Goal: Information Seeking & Learning: Learn about a topic

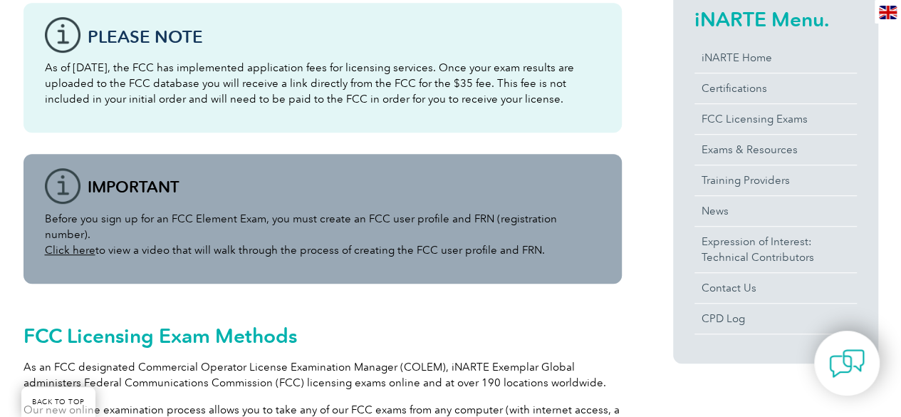
scroll to position [356, 0]
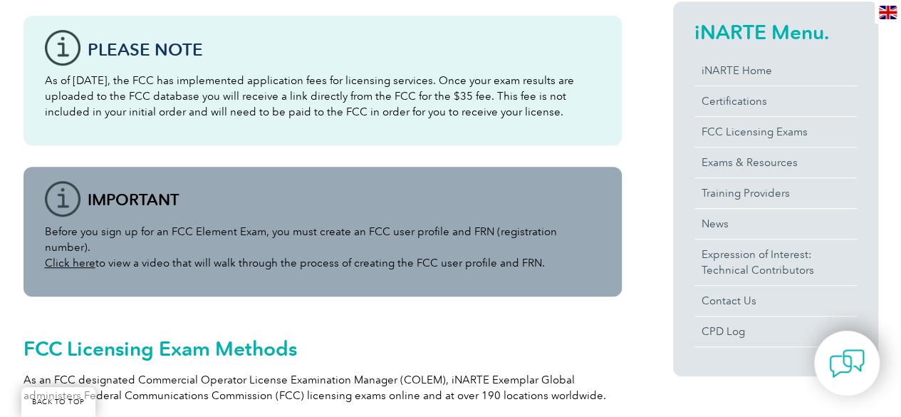
click at [370, 221] on div "Before you sign up for an FCC Element Exam, you must create an FCC user profile…" at bounding box center [322, 232] width 598 height 130
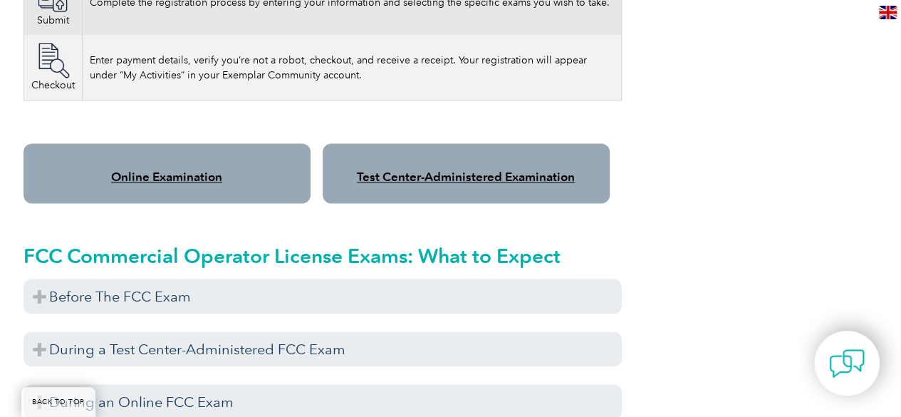
scroll to position [1139, 0]
click at [155, 169] on link "Online Examination" at bounding box center [166, 176] width 111 height 14
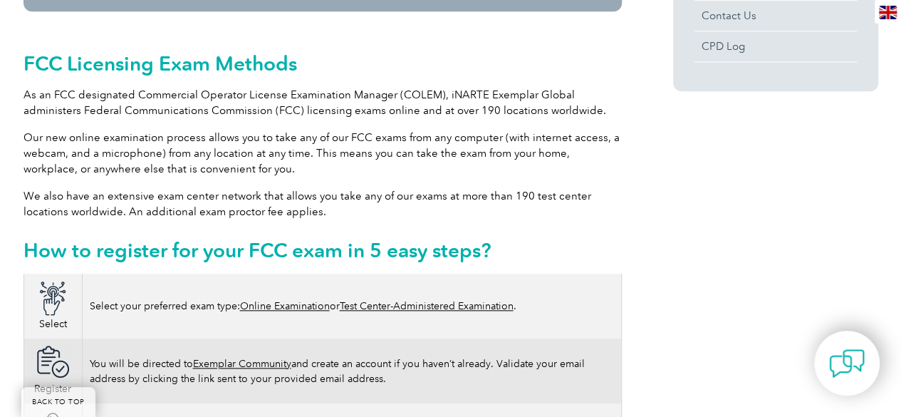
scroll to position [427, 0]
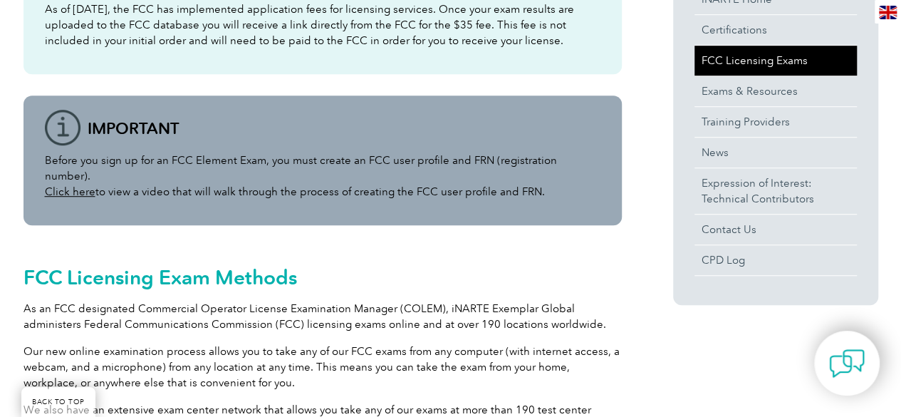
click at [734, 58] on link "FCC Licensing Exams" at bounding box center [775, 61] width 162 height 30
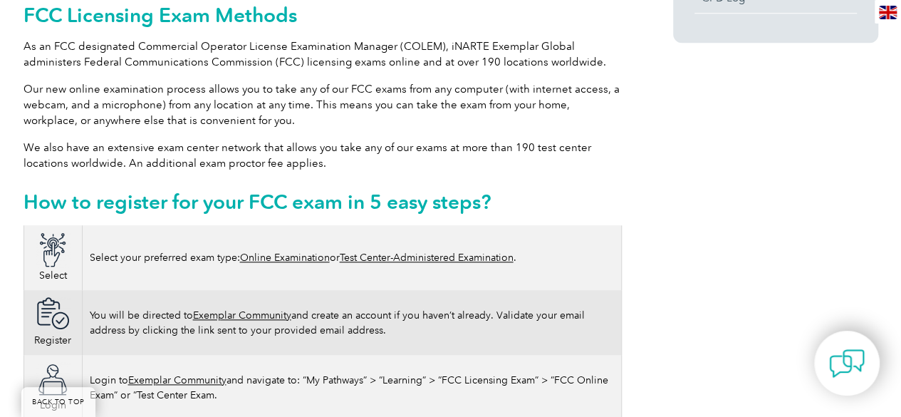
scroll to position [712, 0]
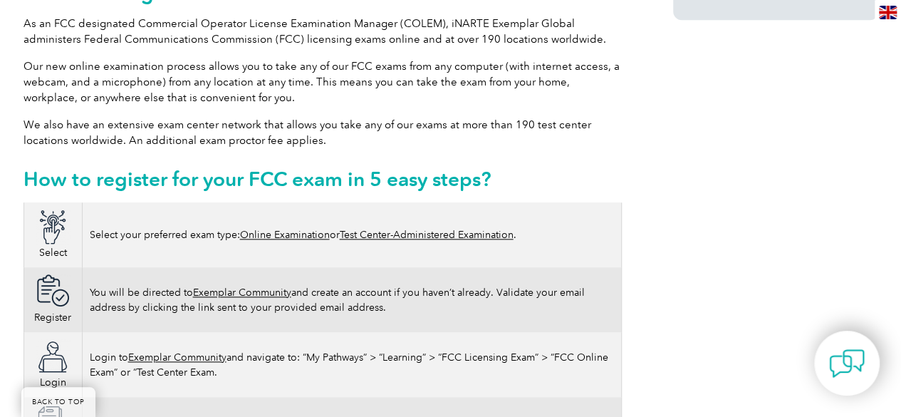
click at [297, 229] on link "Online Examination" at bounding box center [285, 235] width 90 height 12
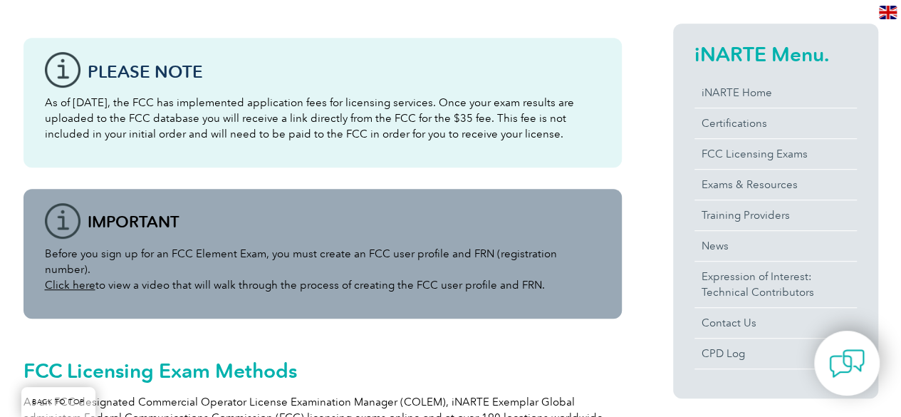
scroll to position [285, 0]
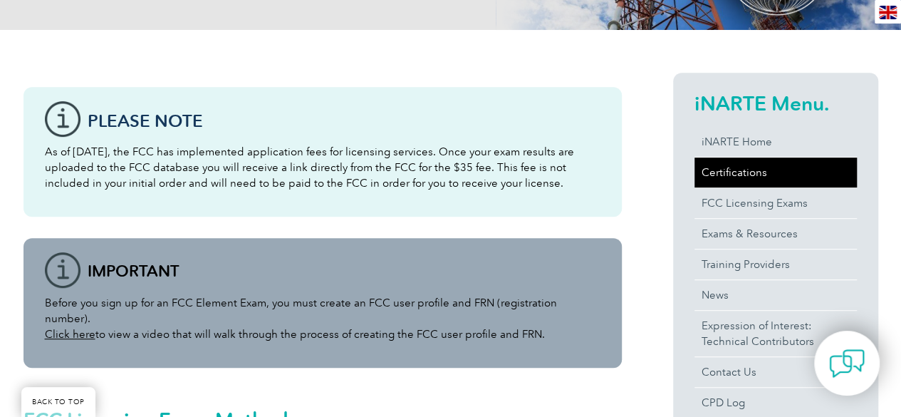
click at [743, 177] on link "Certifications" at bounding box center [775, 172] width 162 height 30
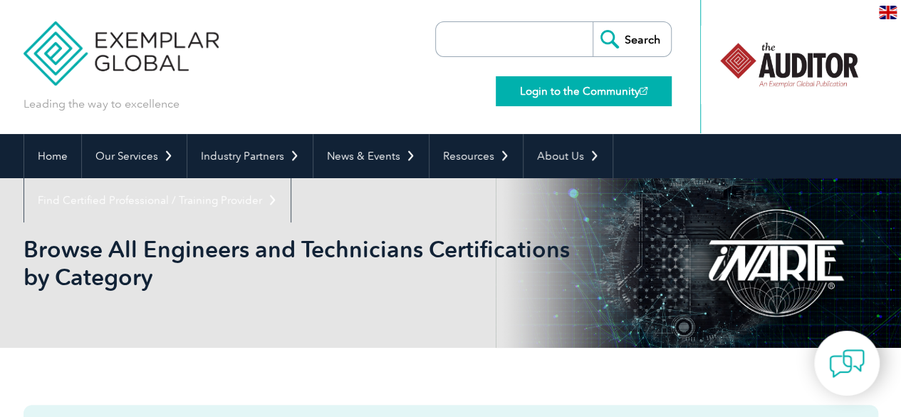
click at [577, 92] on link "Login to the Community" at bounding box center [584, 91] width 176 height 30
